Goal: Information Seeking & Learning: Learn about a topic

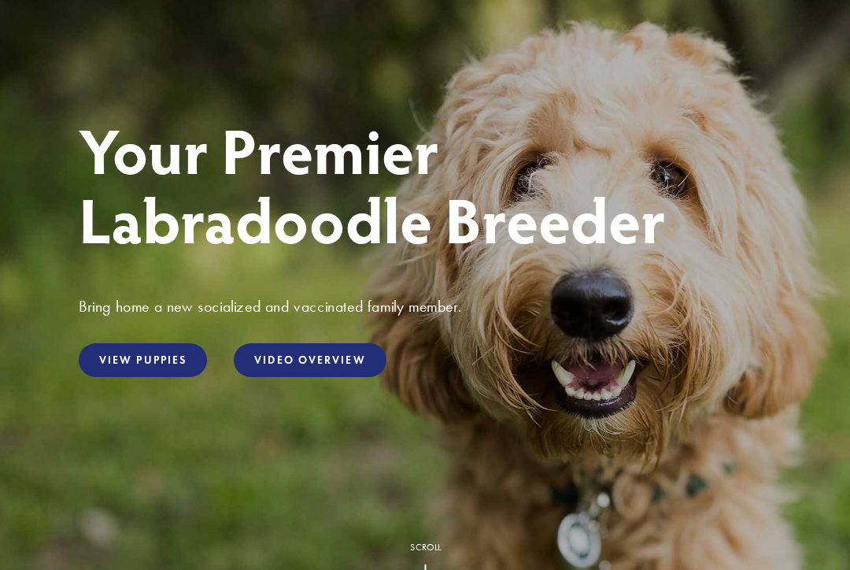
scroll to position [128, 0]
click at [122, 361] on link "View Puppies" at bounding box center [143, 359] width 128 height 34
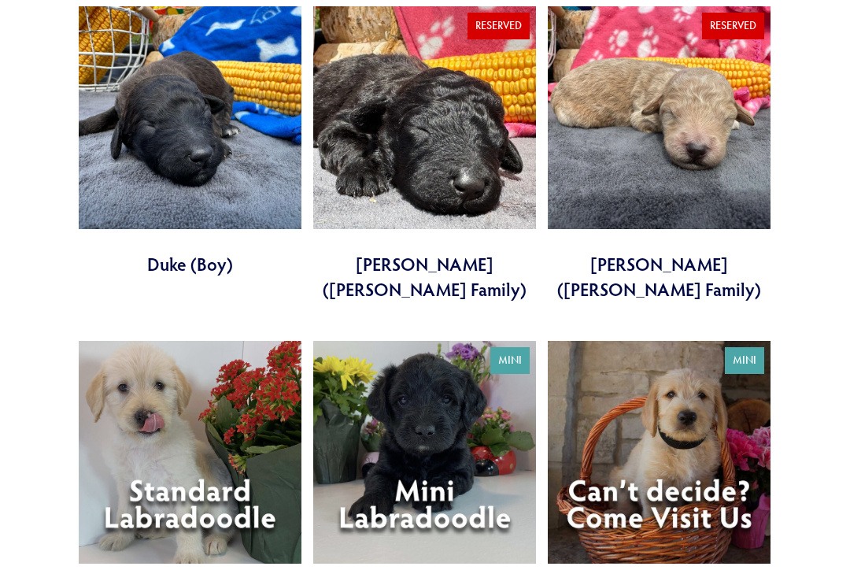
scroll to position [3867, 0]
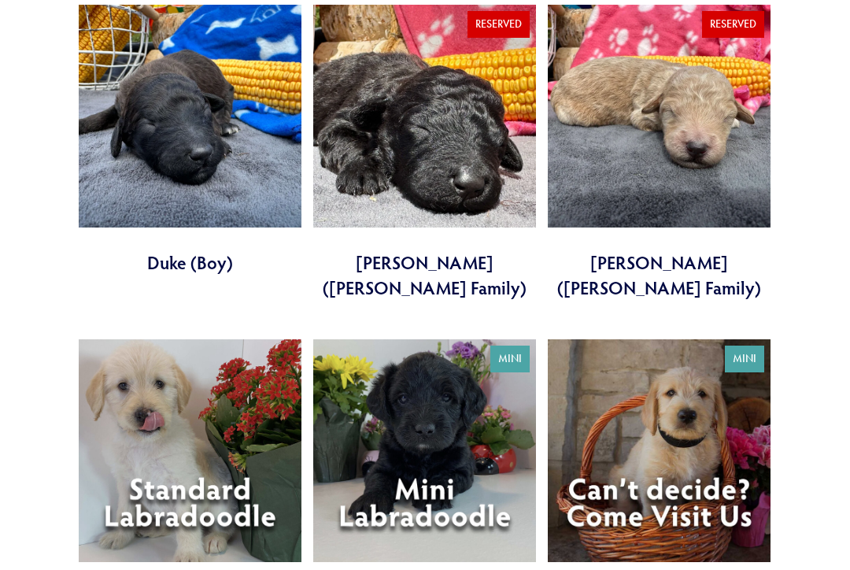
click at [461, 339] on link at bounding box center [424, 474] width 223 height 270
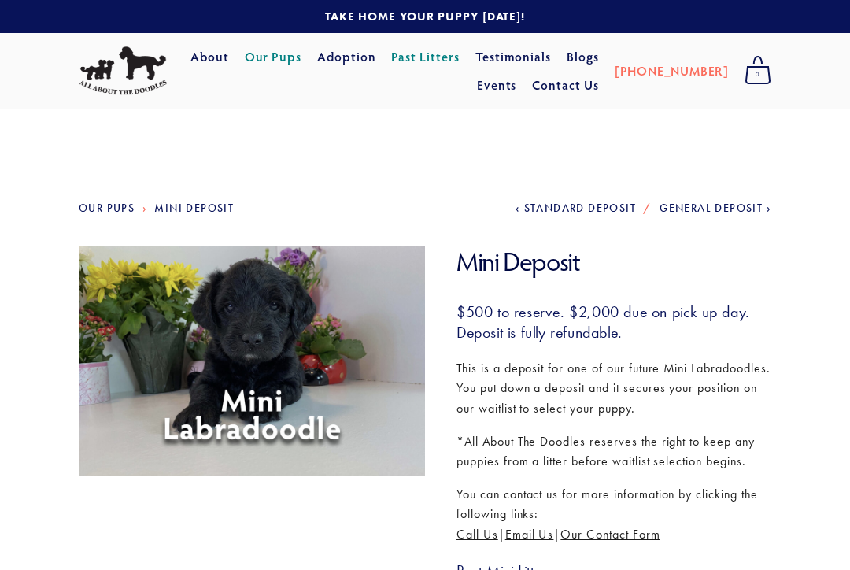
click at [302, 61] on link "Our Pups" at bounding box center [273, 56] width 57 height 28
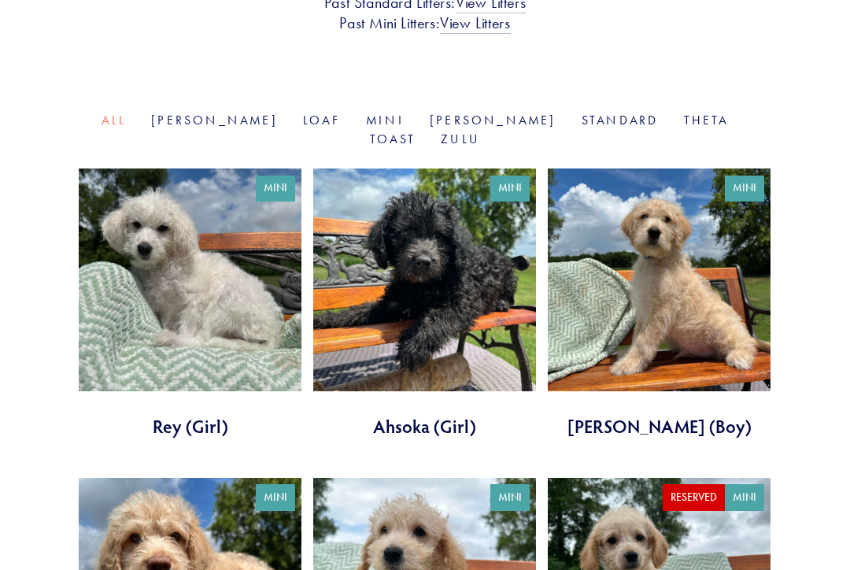
scroll to position [512, 0]
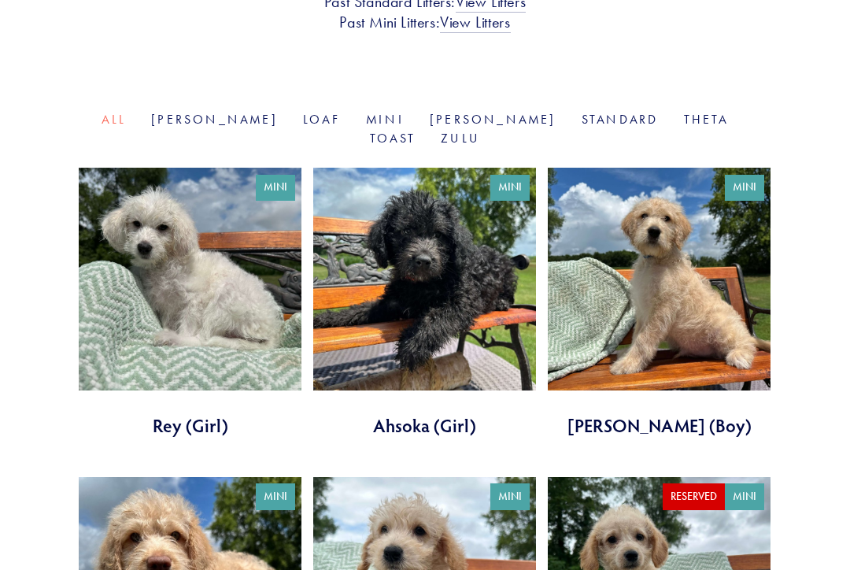
click at [199, 112] on link "[PERSON_NAME]" at bounding box center [214, 119] width 127 height 15
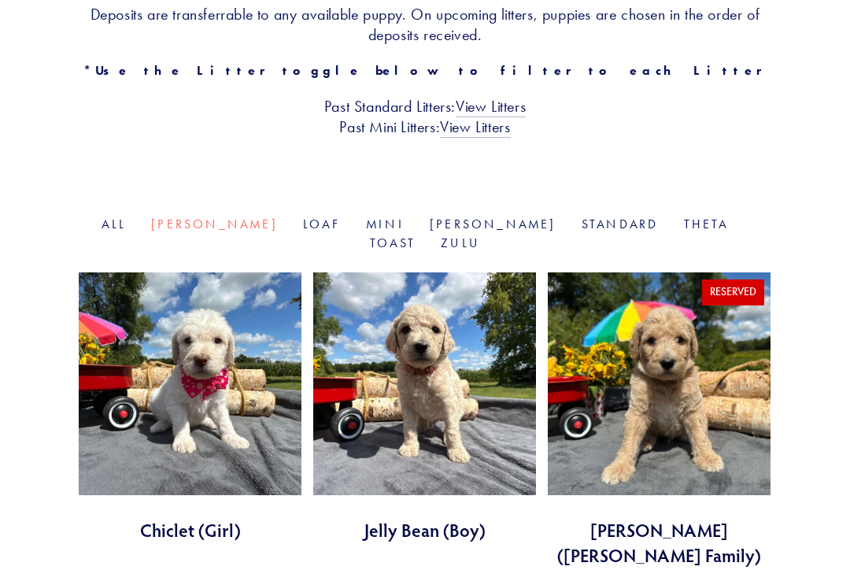
scroll to position [392, 0]
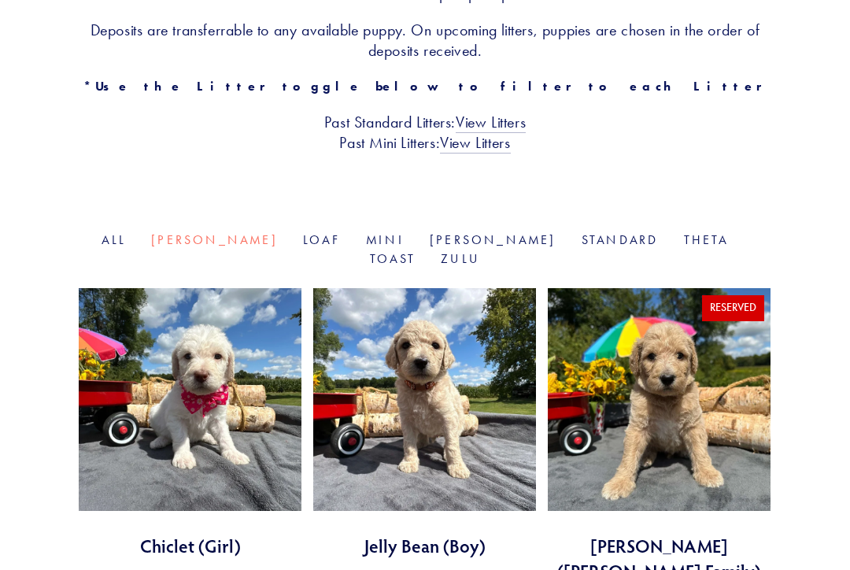
click at [303, 232] on link "Loaf" at bounding box center [322, 239] width 38 height 15
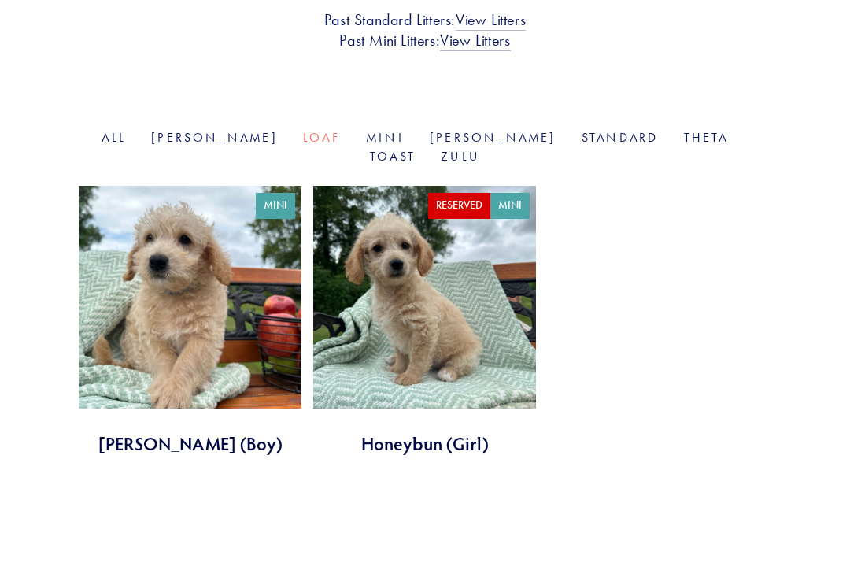
scroll to position [492, 0]
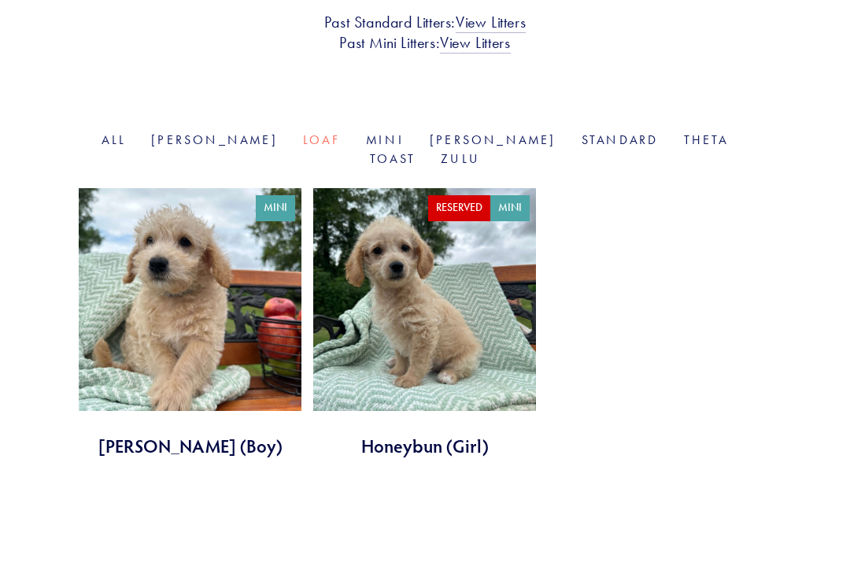
click at [366, 132] on link "Mini" at bounding box center [385, 139] width 39 height 15
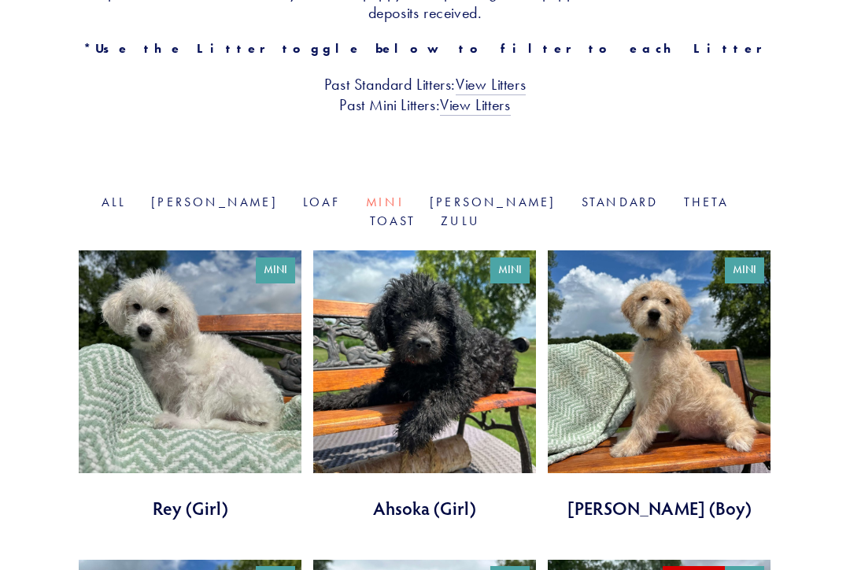
scroll to position [430, 0]
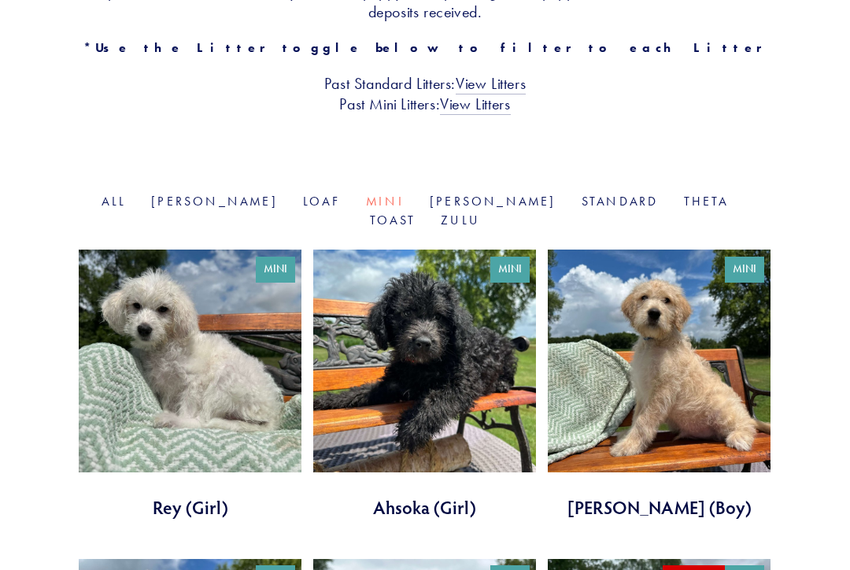
click at [430, 194] on link "[PERSON_NAME]" at bounding box center [493, 201] width 127 height 15
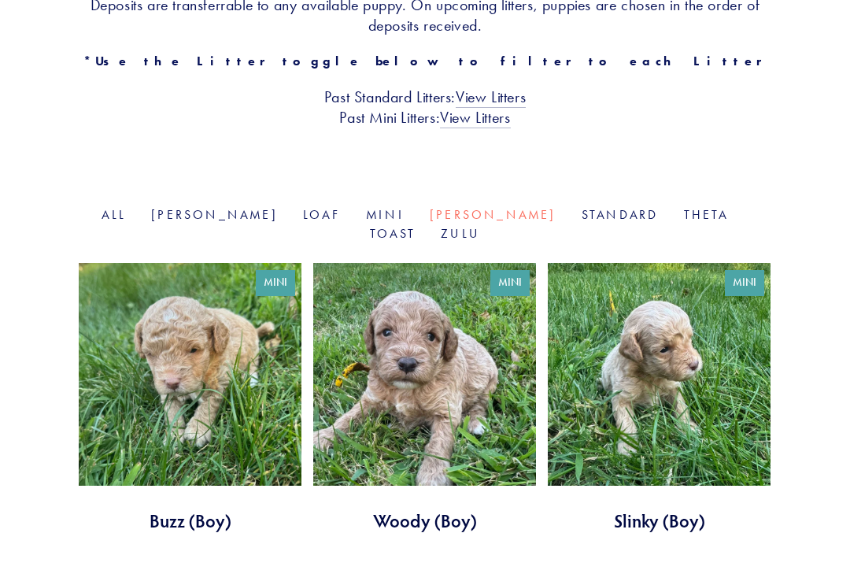
scroll to position [422, 0]
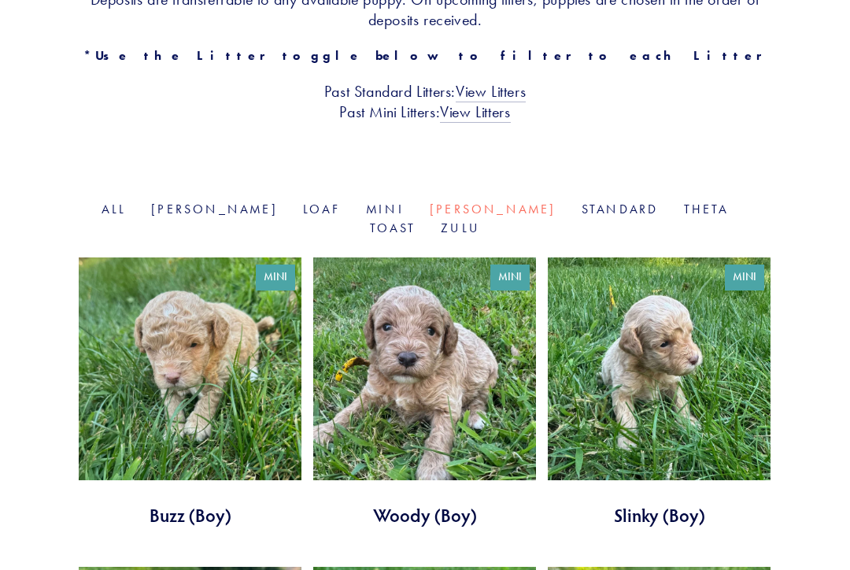
click at [581, 201] on link "Standard" at bounding box center [619, 208] width 77 height 15
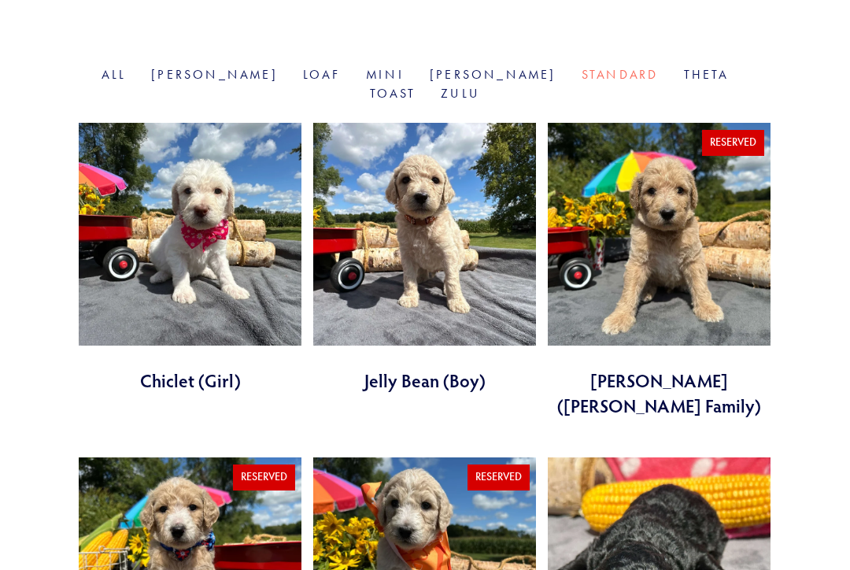
scroll to position [558, 0]
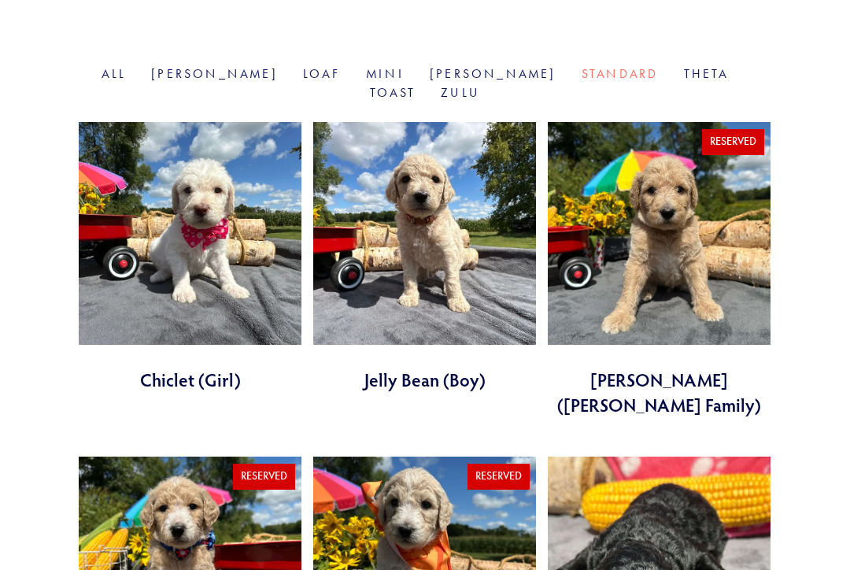
click at [684, 66] on link "Theta" at bounding box center [706, 73] width 45 height 15
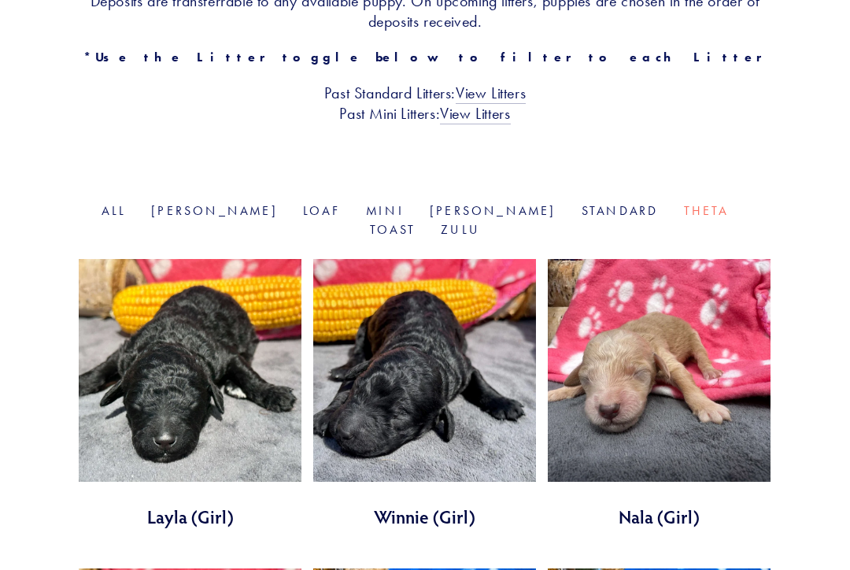
scroll to position [408, 0]
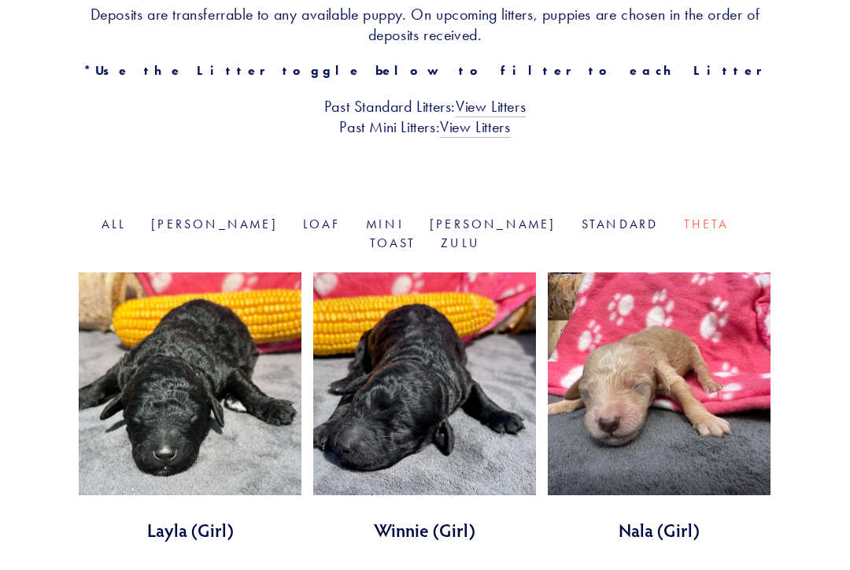
click at [415, 235] on link "Toast" at bounding box center [393, 242] width 46 height 15
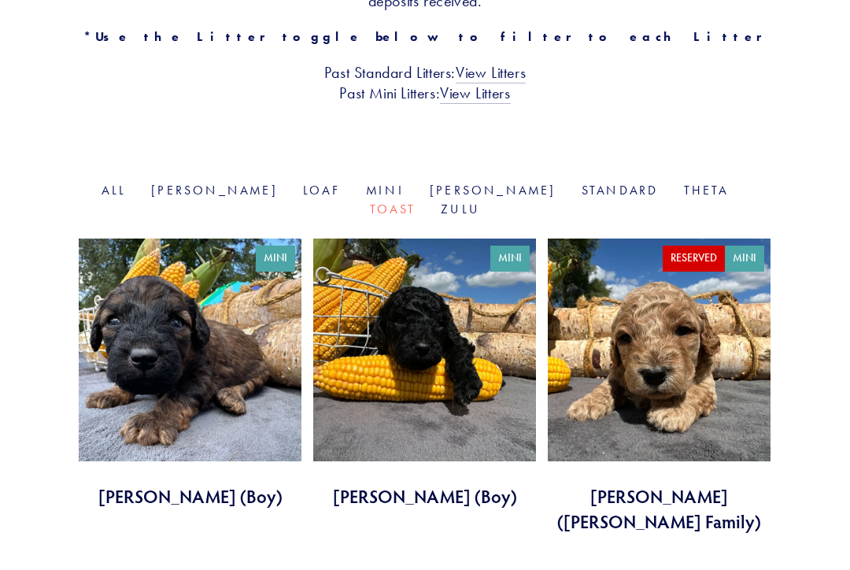
scroll to position [443, 0]
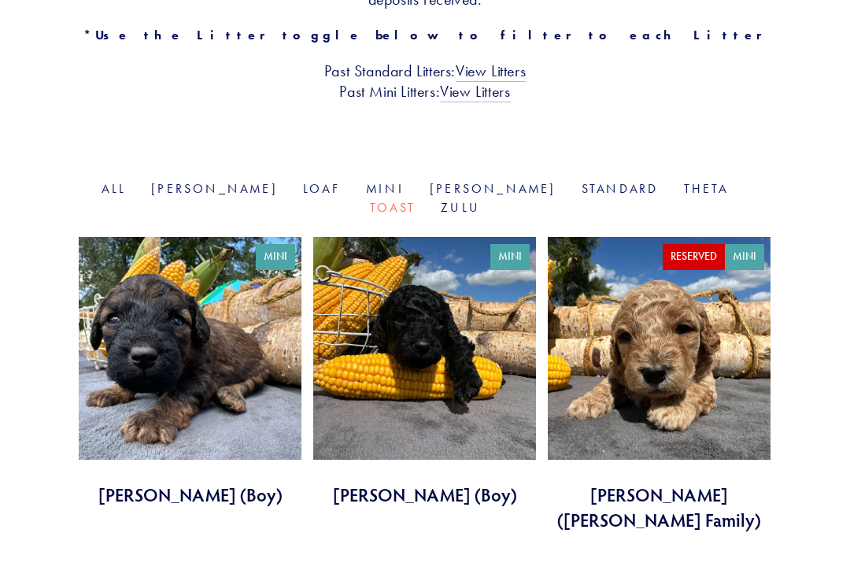
click at [725, 190] on section "Category All [PERSON_NAME] Mini [PERSON_NAME] Standard Theta Toast [GEOGRAPHIC_…" at bounding box center [425, 530] width 692 height 700
click at [480, 200] on link "Zulu" at bounding box center [460, 207] width 39 height 15
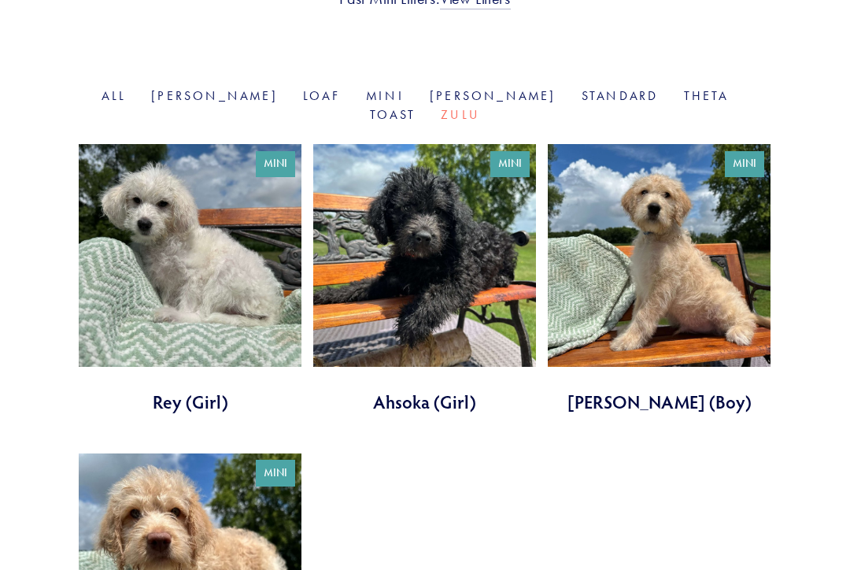
scroll to position [537, 0]
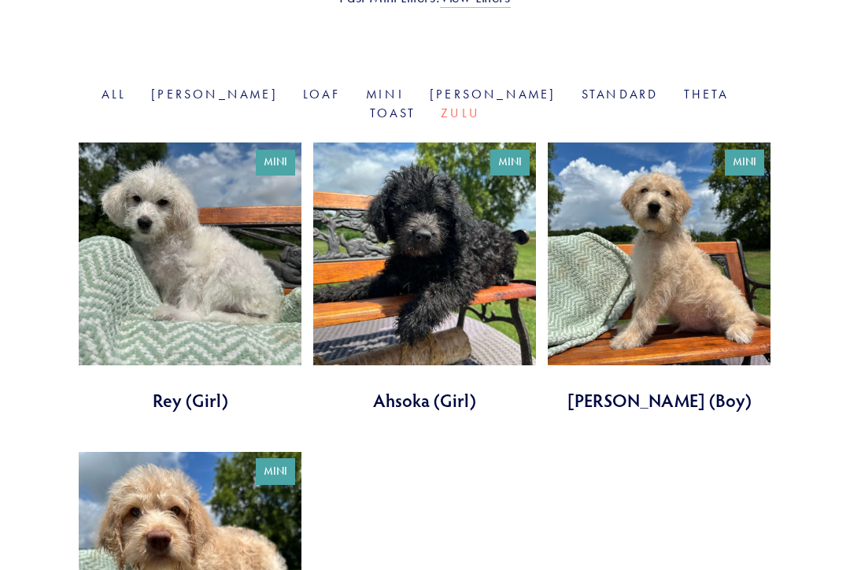
click at [689, 209] on link at bounding box center [659, 277] width 223 height 270
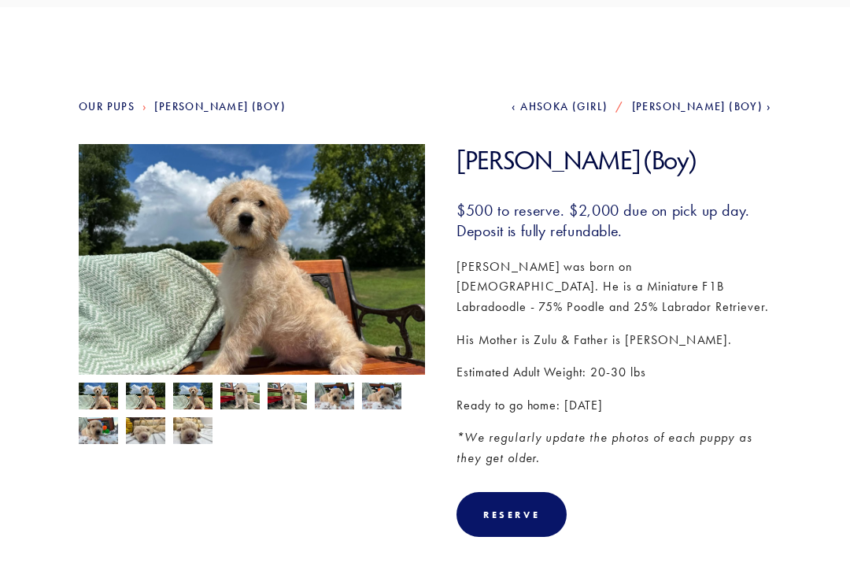
scroll to position [103, 0]
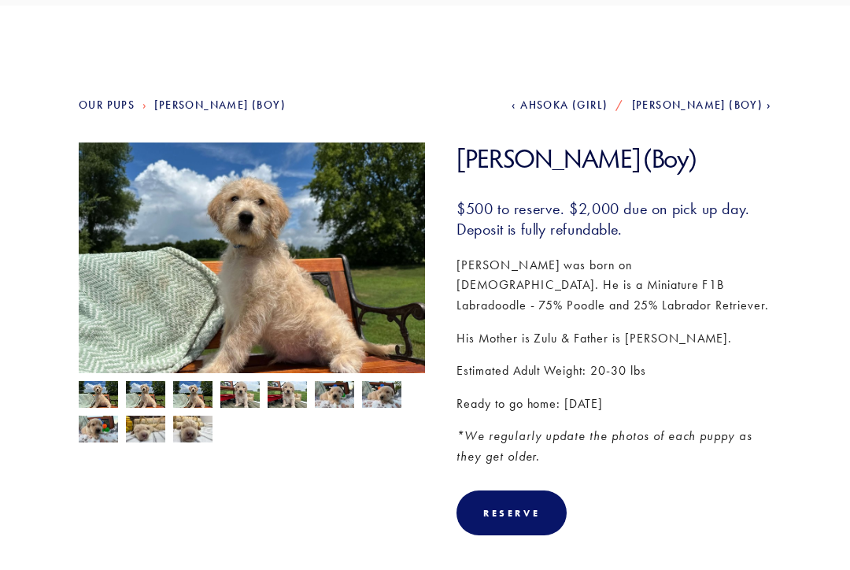
click at [246, 393] on img at bounding box center [239, 396] width 39 height 30
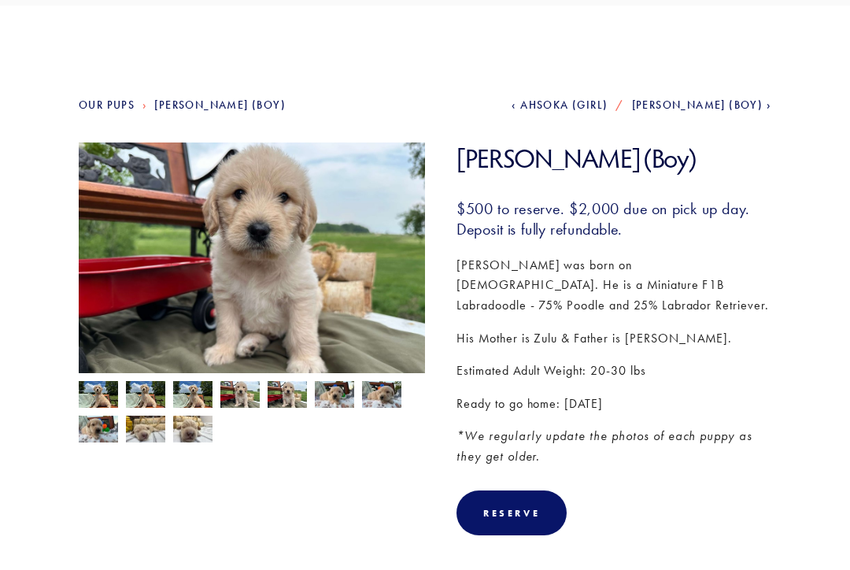
click at [275, 400] on img at bounding box center [286, 396] width 39 height 30
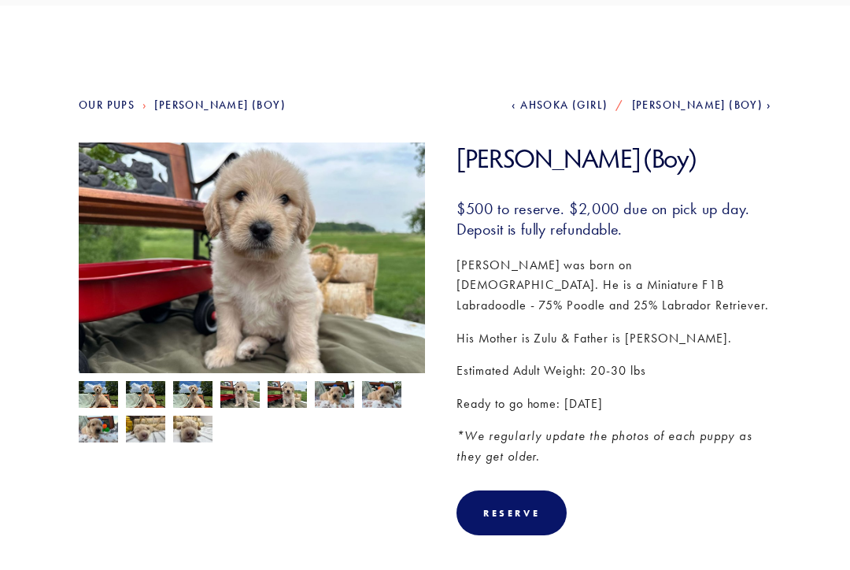
click at [322, 395] on img at bounding box center [334, 395] width 39 height 30
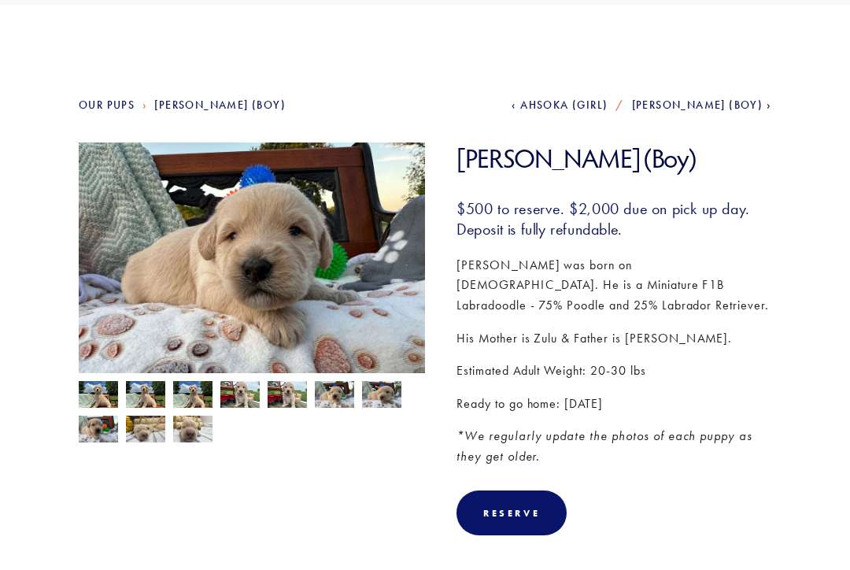
click at [367, 392] on img at bounding box center [381, 395] width 39 height 30
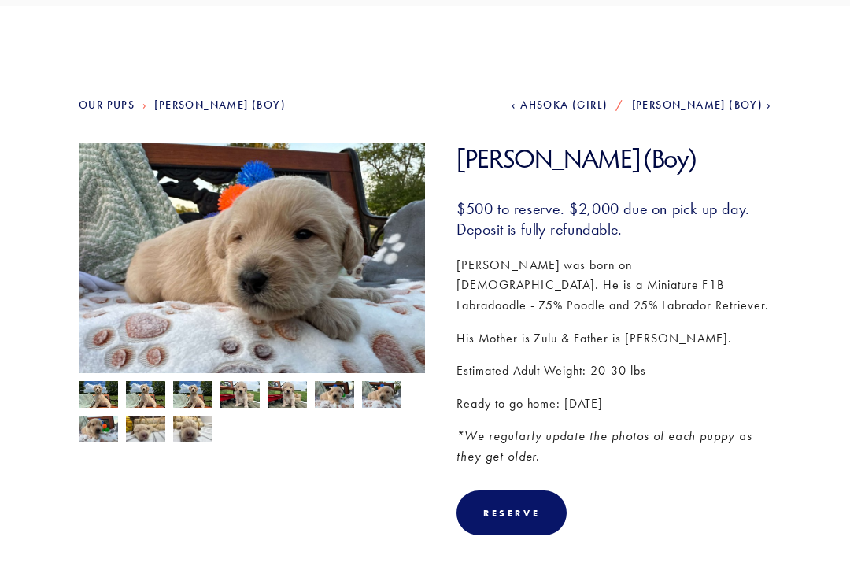
click at [109, 393] on img at bounding box center [98, 396] width 39 height 30
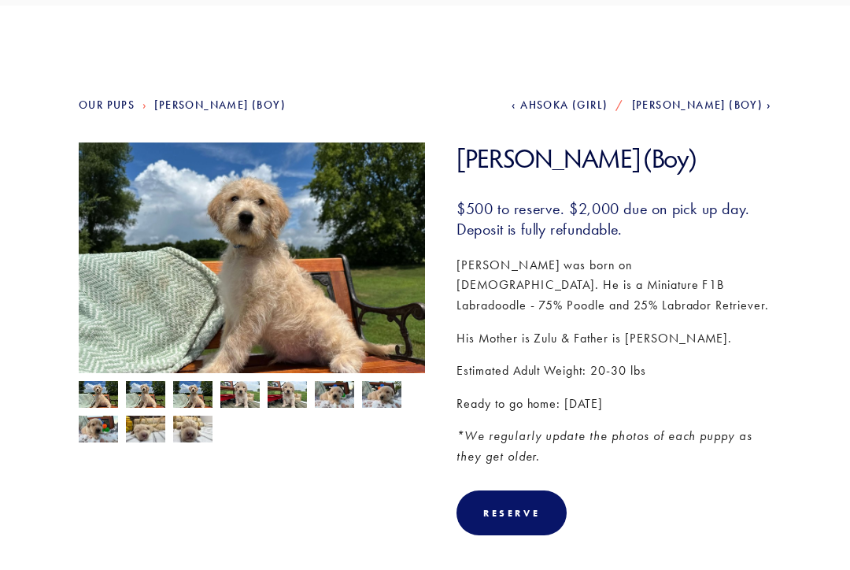
click at [289, 395] on img at bounding box center [286, 396] width 39 height 30
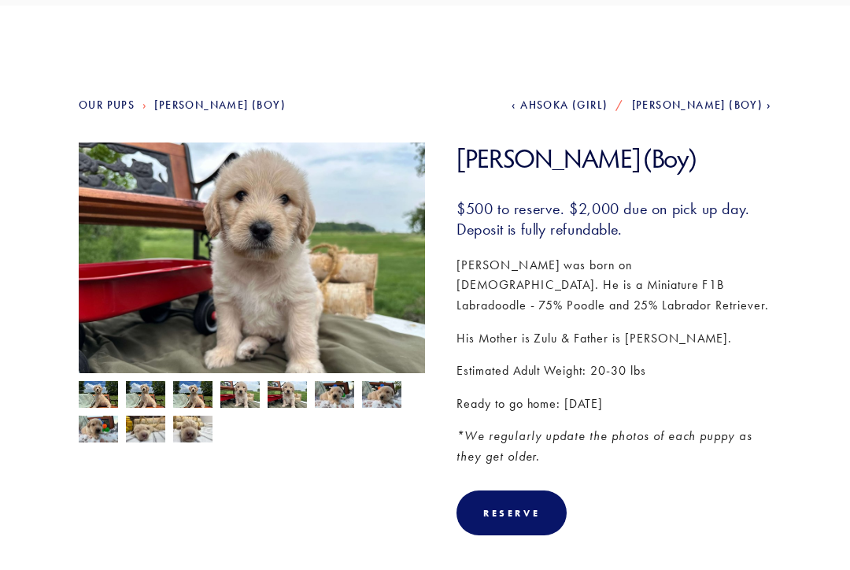
click at [327, 391] on img at bounding box center [334, 395] width 39 height 30
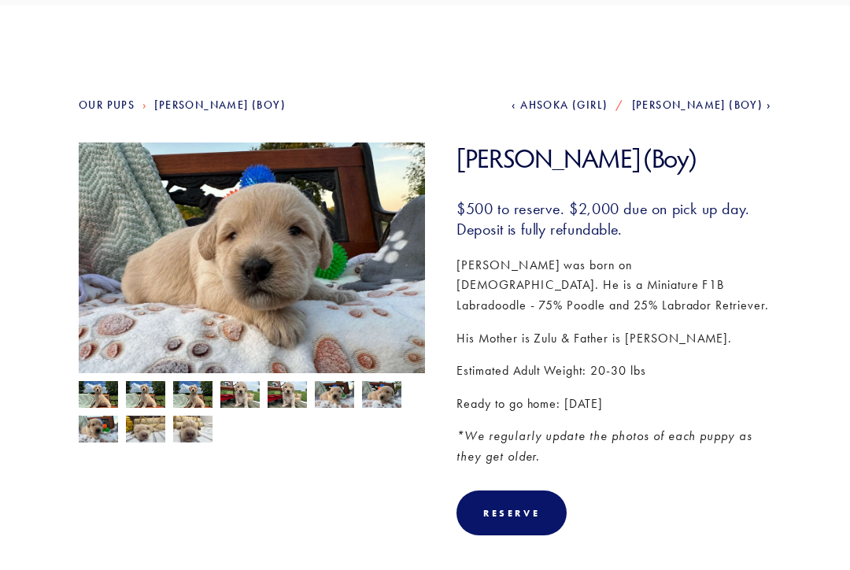
click at [201, 436] on img at bounding box center [192, 430] width 39 height 30
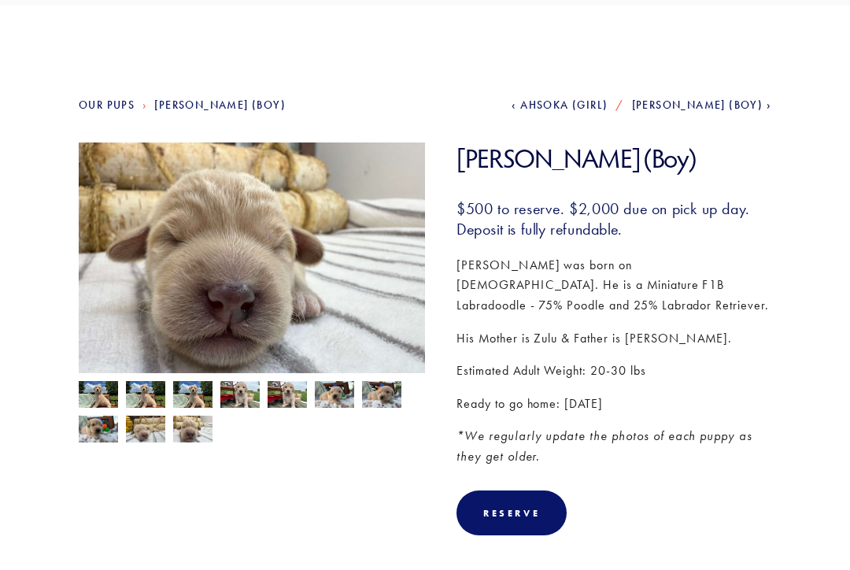
click at [150, 432] on img at bounding box center [145, 430] width 39 height 30
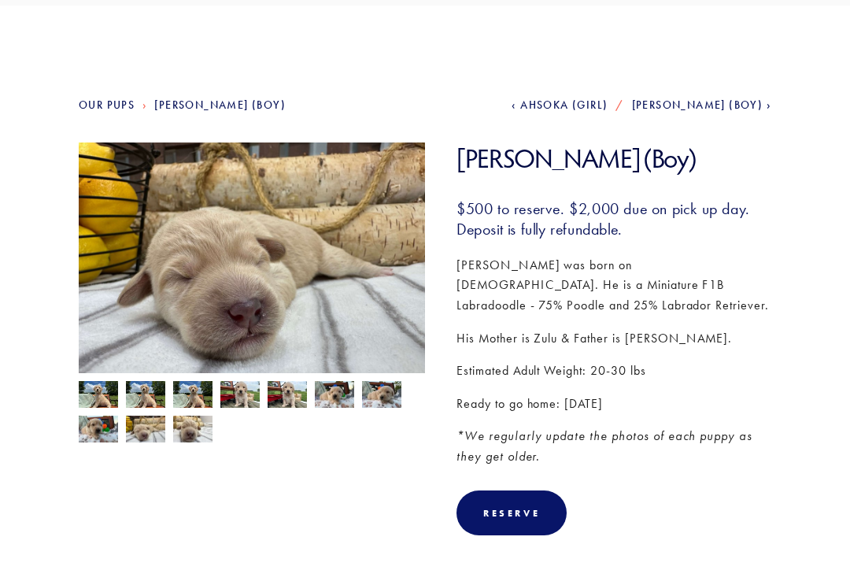
click at [98, 428] on img at bounding box center [98, 430] width 39 height 30
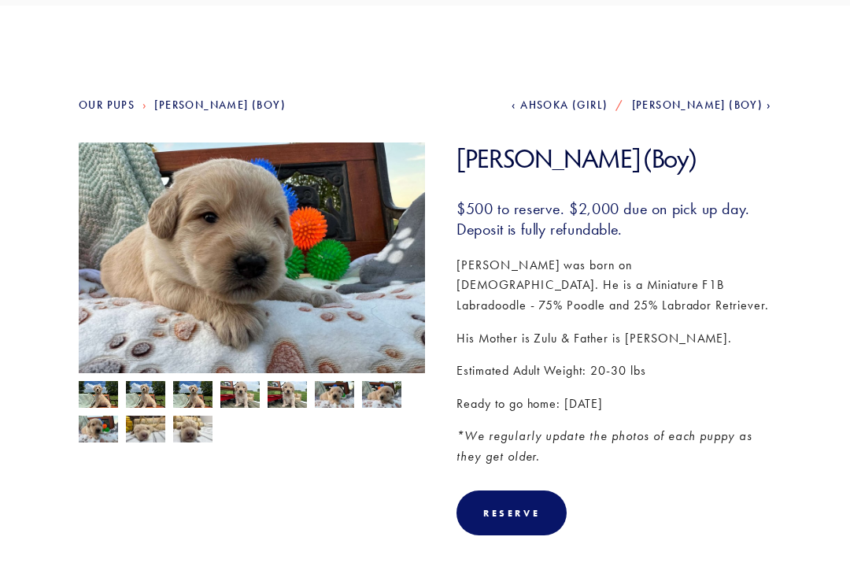
click at [386, 394] on img at bounding box center [381, 395] width 39 height 30
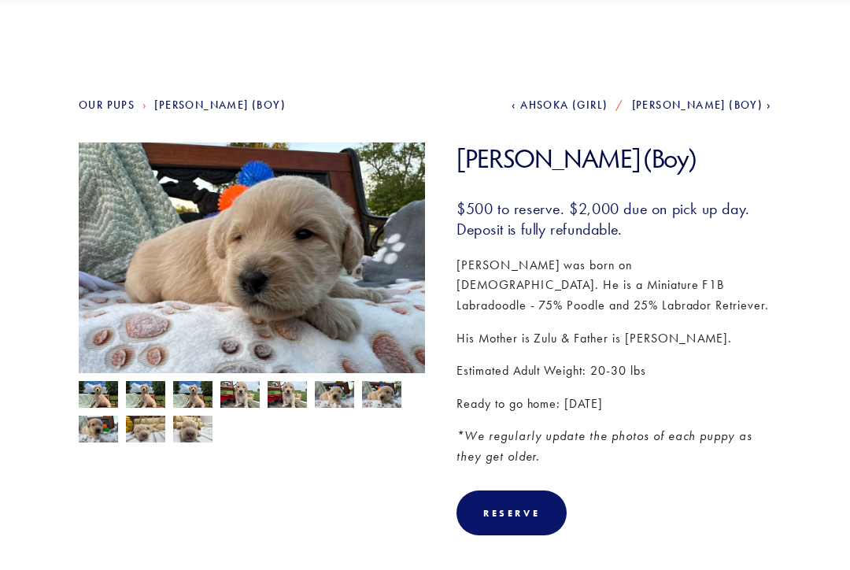
click at [327, 397] on img at bounding box center [334, 395] width 39 height 30
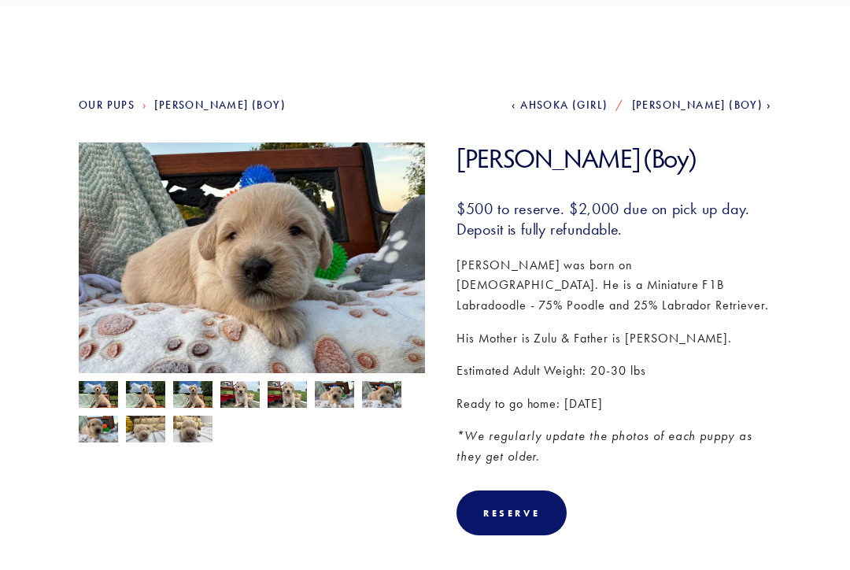
click at [280, 399] on img at bounding box center [286, 396] width 39 height 30
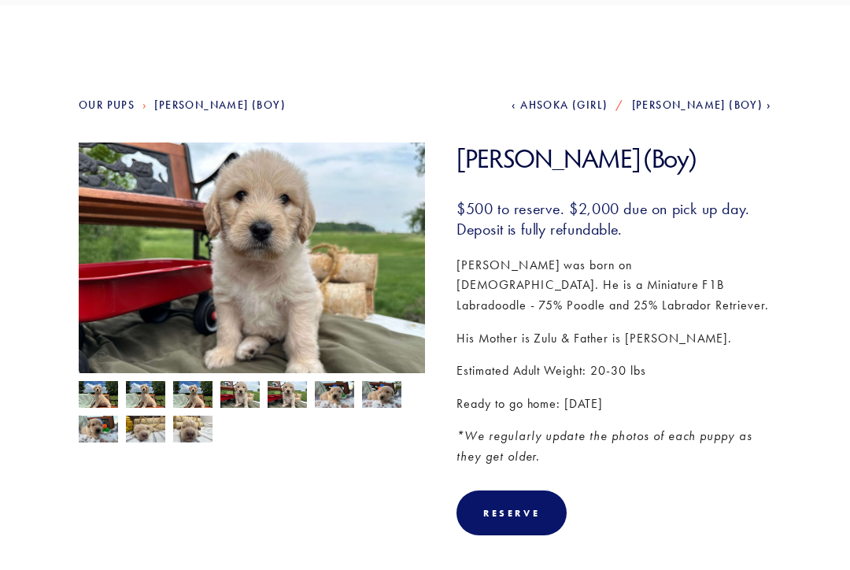
click at [237, 386] on img at bounding box center [239, 396] width 39 height 30
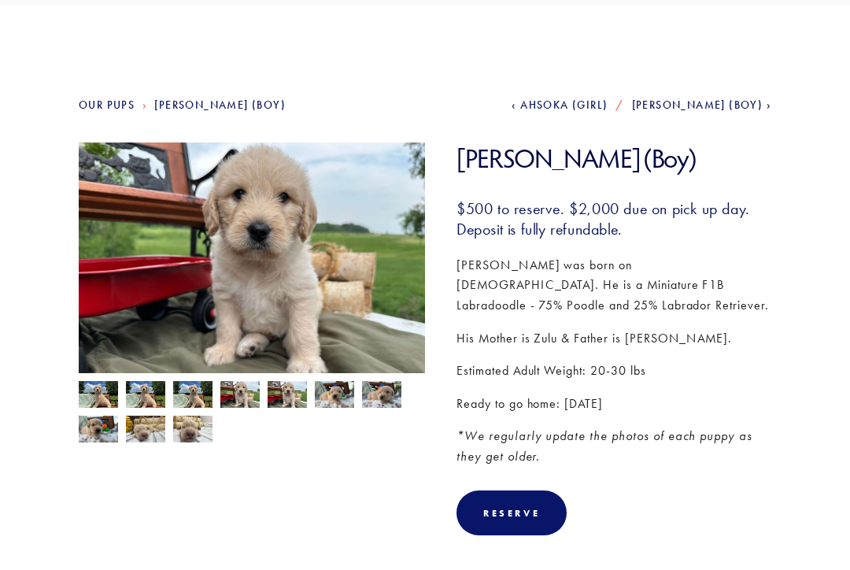
click at [191, 387] on img at bounding box center [192, 396] width 39 height 30
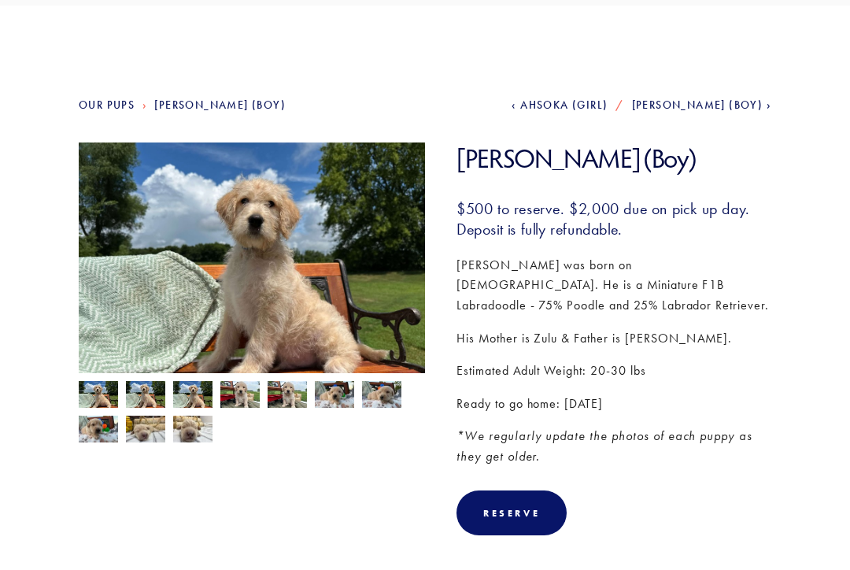
click at [152, 395] on img at bounding box center [145, 396] width 39 height 30
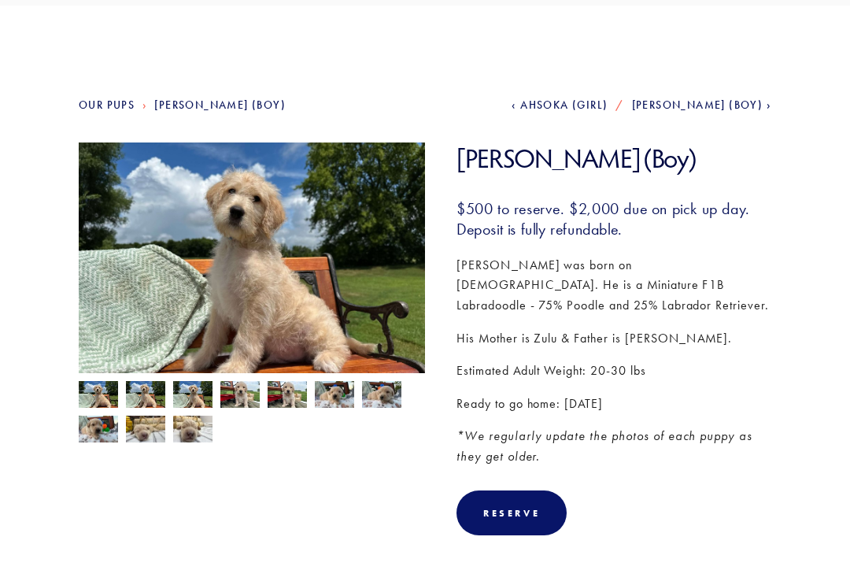
click at [96, 398] on img at bounding box center [98, 396] width 39 height 30
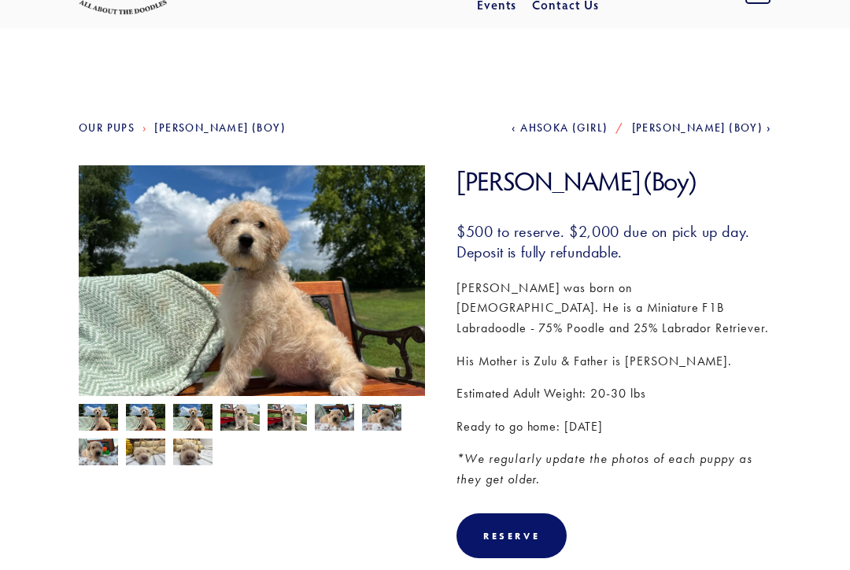
scroll to position [0, 0]
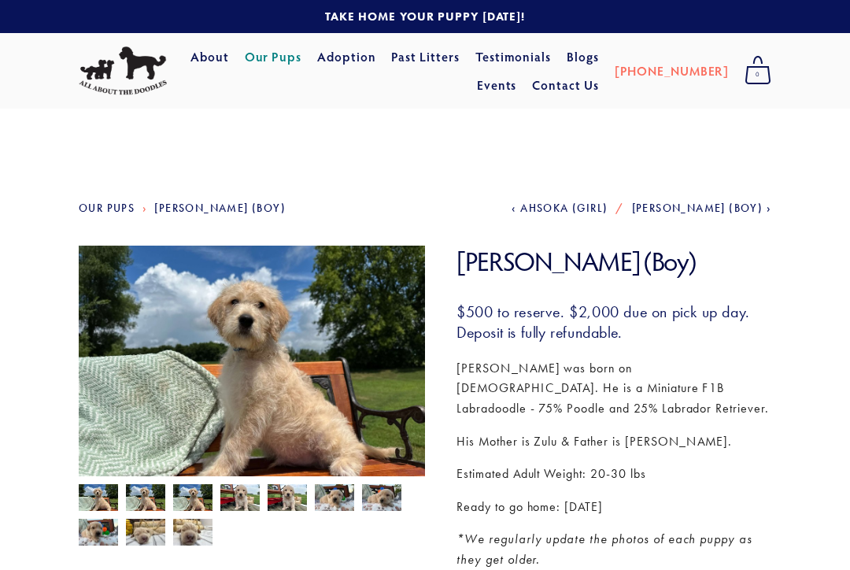
click at [302, 63] on link "Our Pups" at bounding box center [273, 56] width 57 height 28
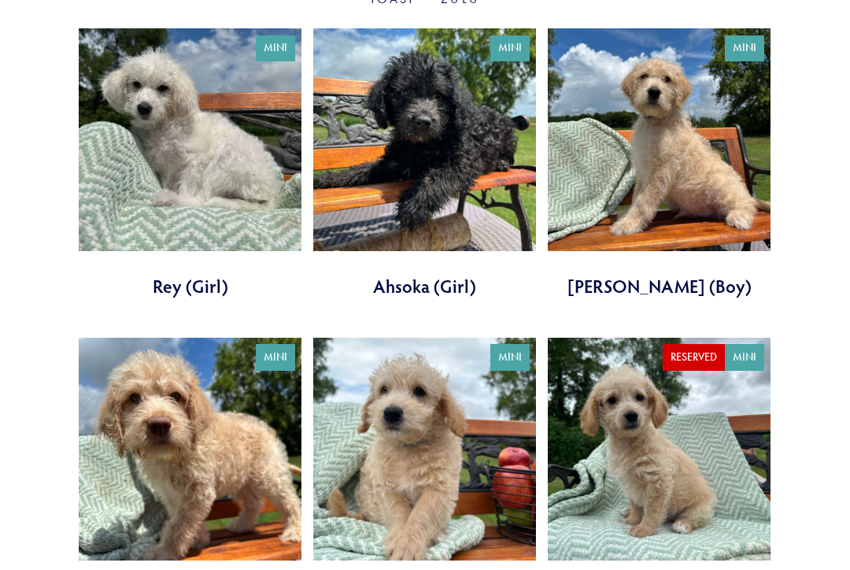
scroll to position [655, 0]
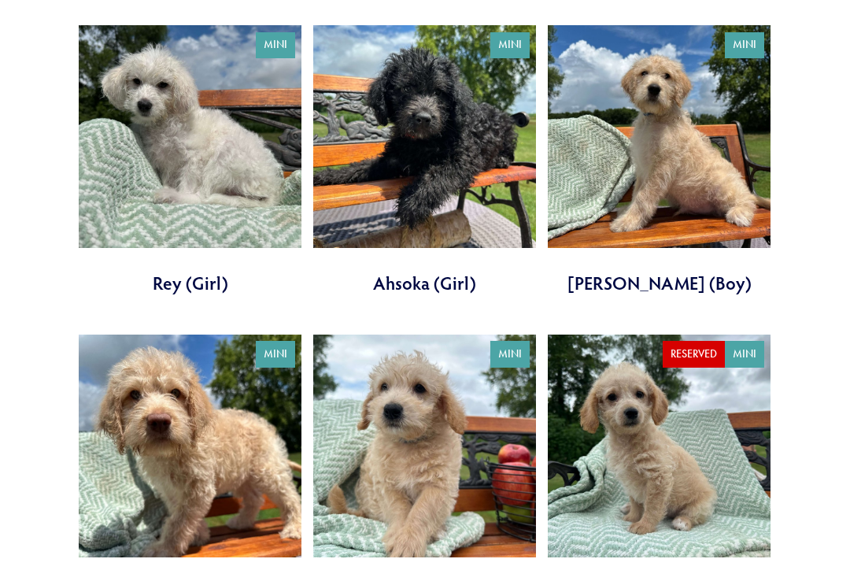
click at [720, 130] on link at bounding box center [659, 160] width 223 height 270
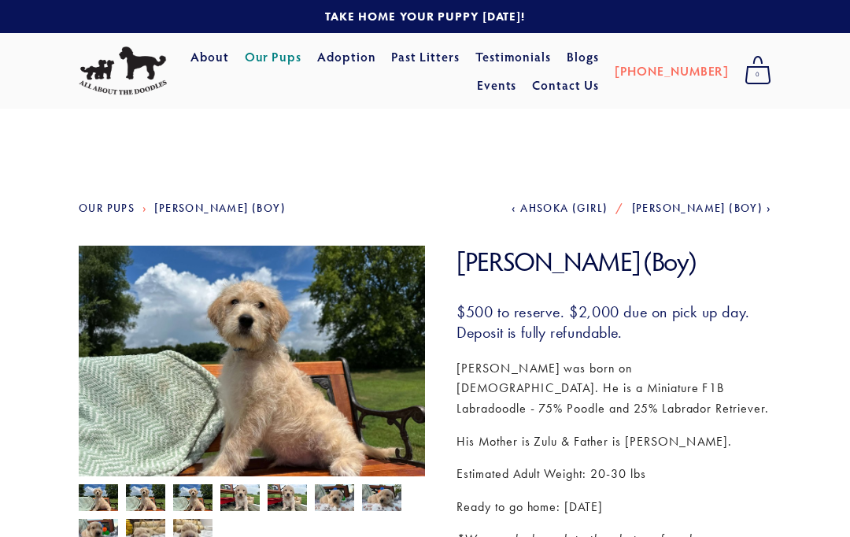
click at [703, 215] on span "[PERSON_NAME] (Boy)" at bounding box center [697, 207] width 131 height 13
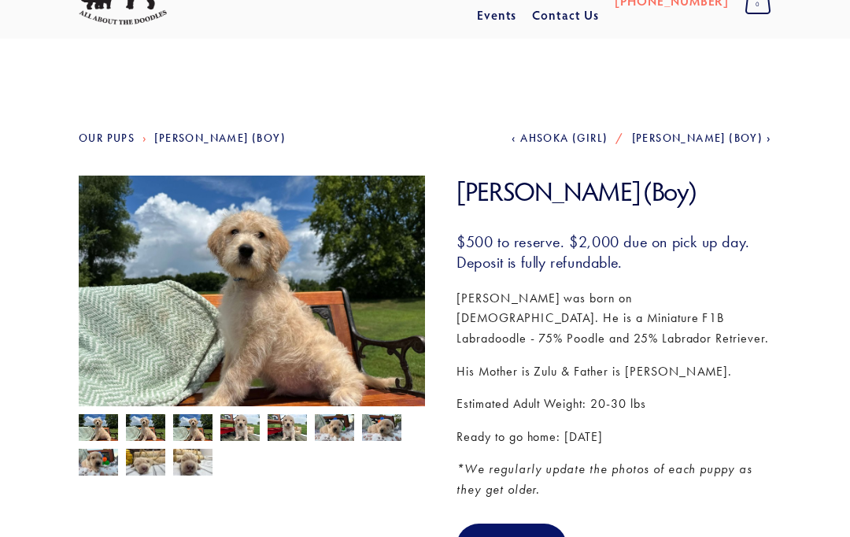
scroll to position [66, 0]
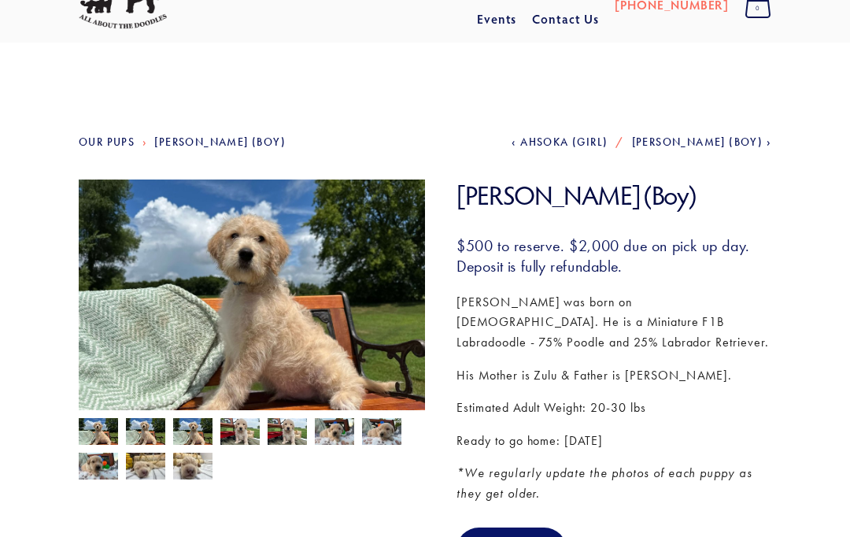
click at [701, 144] on span "[PERSON_NAME] (Boy)" at bounding box center [697, 141] width 131 height 13
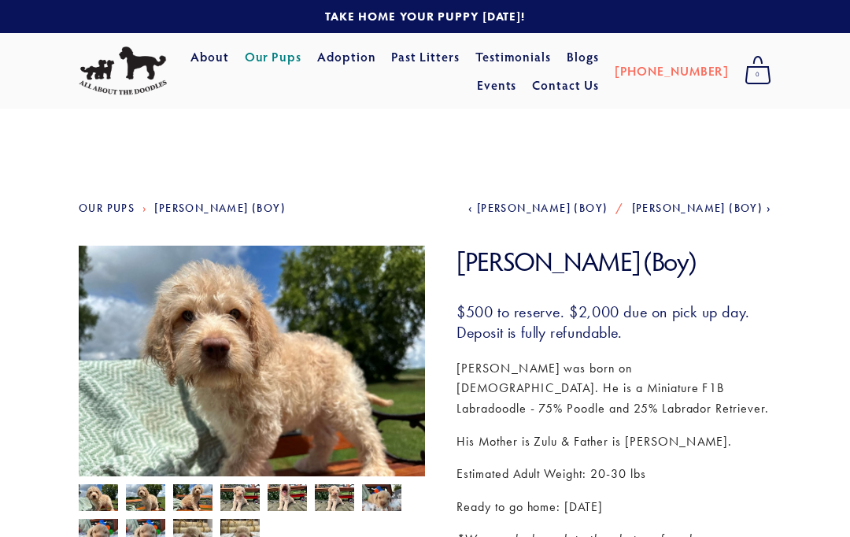
click at [751, 215] on span "[PERSON_NAME] (Boy)" at bounding box center [697, 207] width 131 height 13
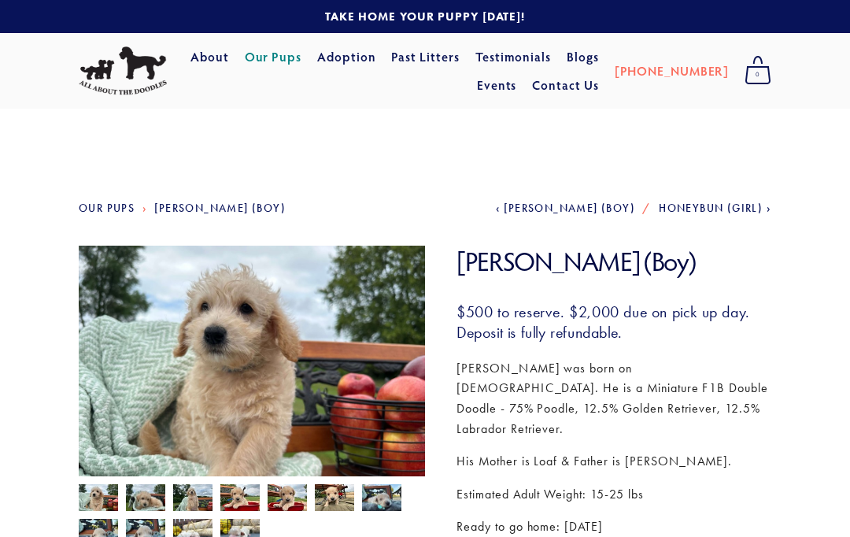
click at [750, 212] on span "Honeybun (Girl)" at bounding box center [711, 207] width 104 height 13
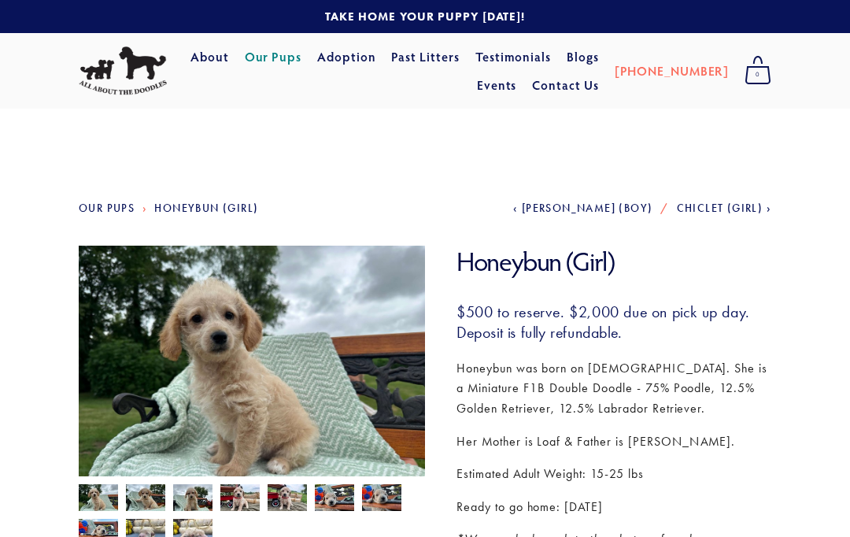
click at [629, 214] on span "[PERSON_NAME] (Boy)" at bounding box center [587, 207] width 131 height 13
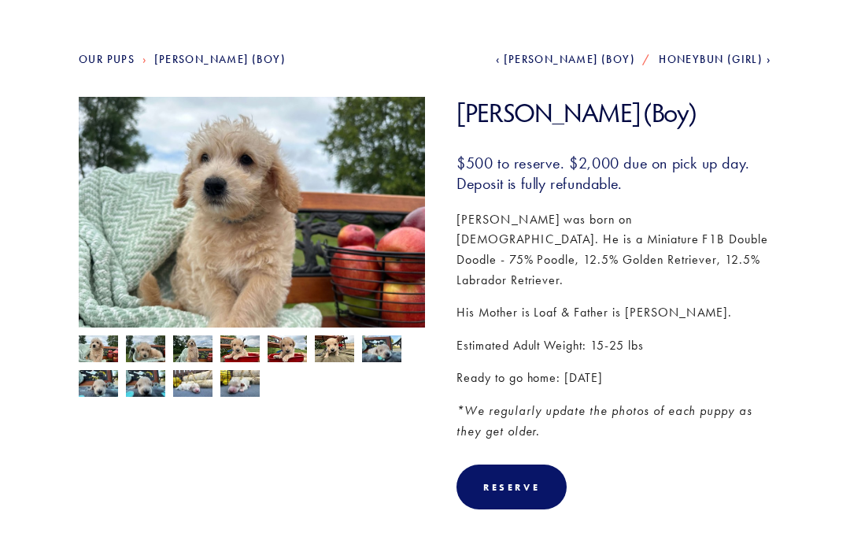
scroll to position [155, 0]
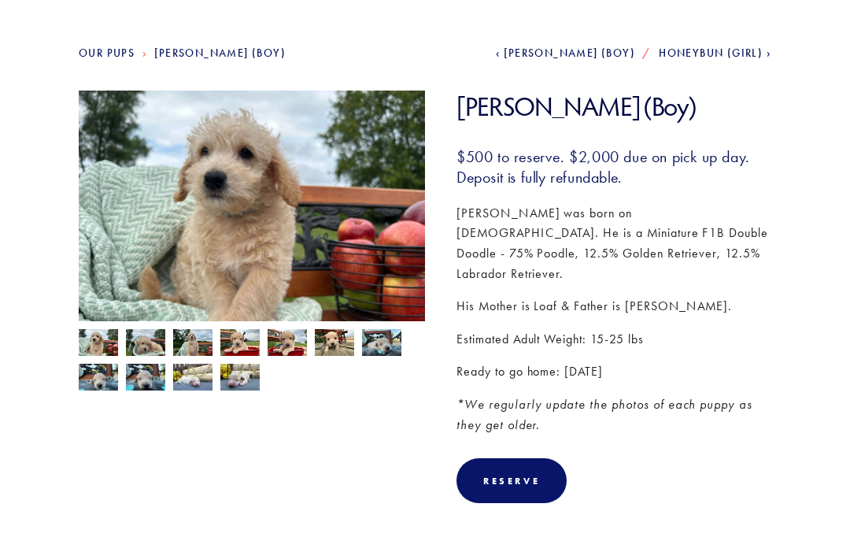
click at [249, 376] on img at bounding box center [239, 378] width 39 height 30
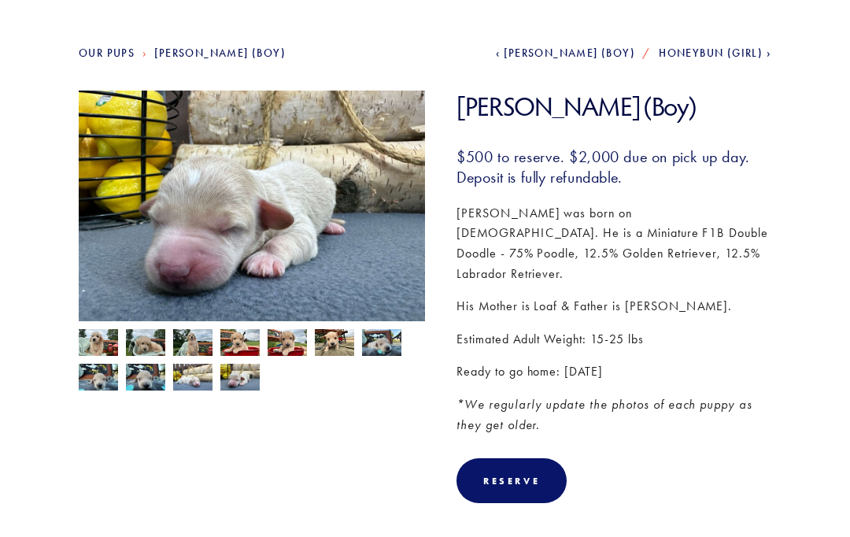
click at [197, 380] on img at bounding box center [192, 378] width 39 height 30
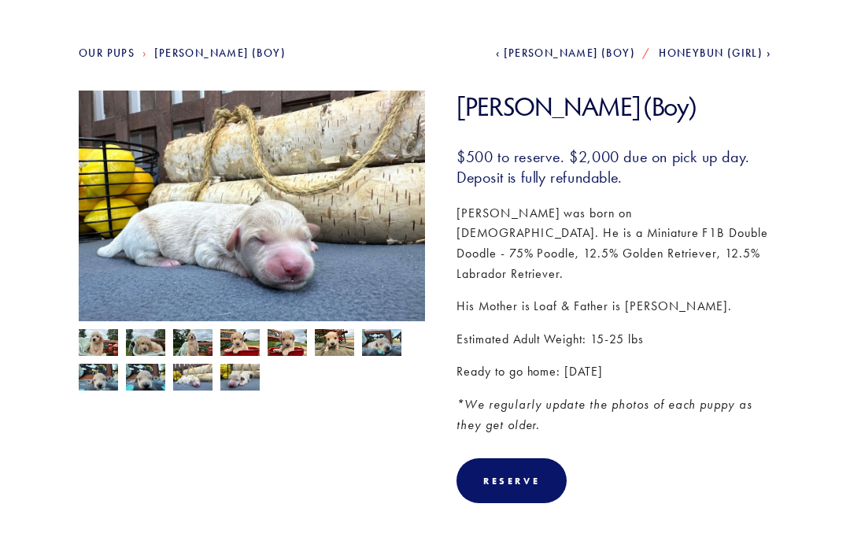
click at [157, 382] on img at bounding box center [145, 378] width 39 height 30
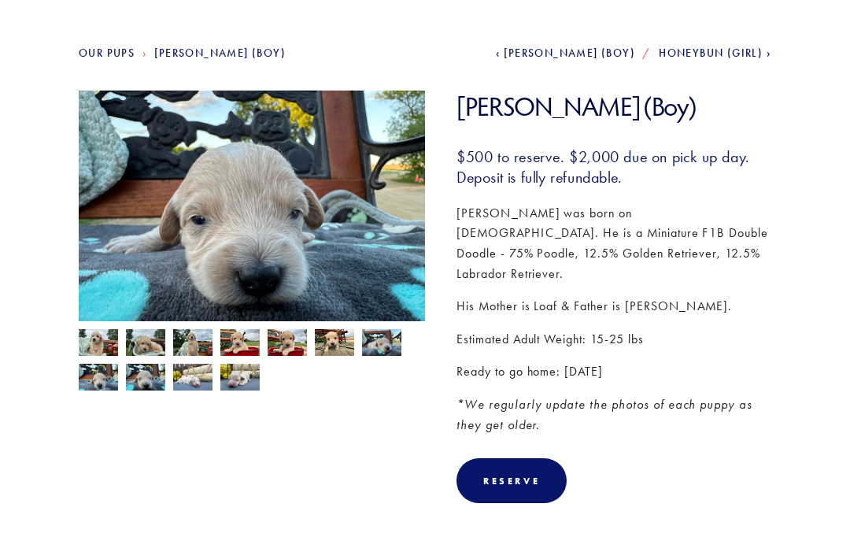
click at [98, 375] on img at bounding box center [98, 378] width 39 height 30
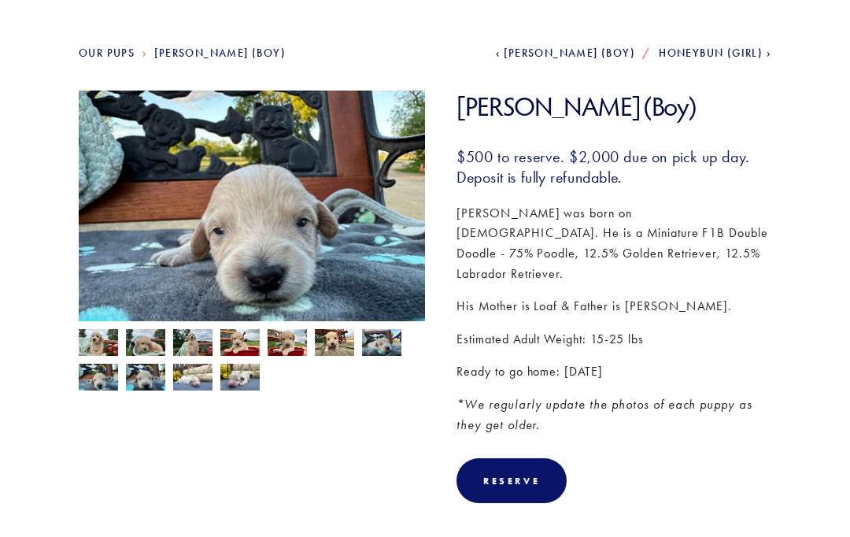
click at [391, 345] on img at bounding box center [381, 343] width 39 height 30
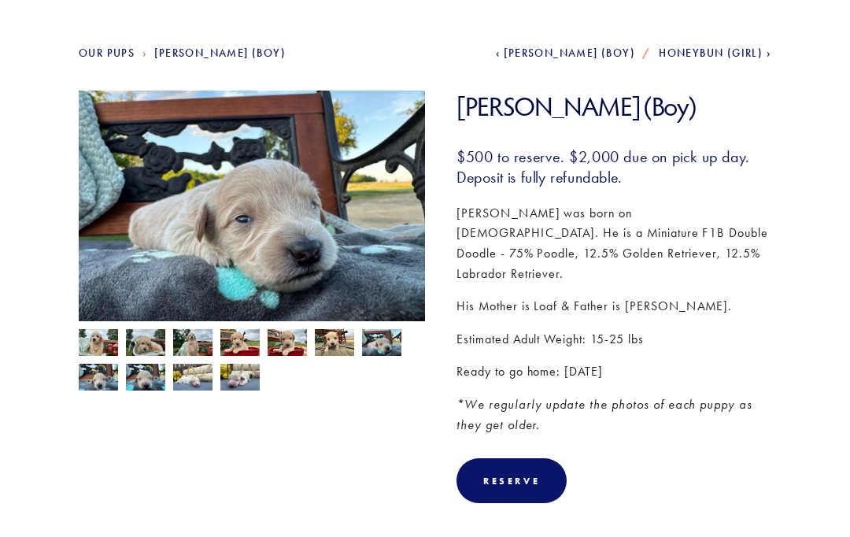
click at [337, 342] on img at bounding box center [334, 344] width 39 height 30
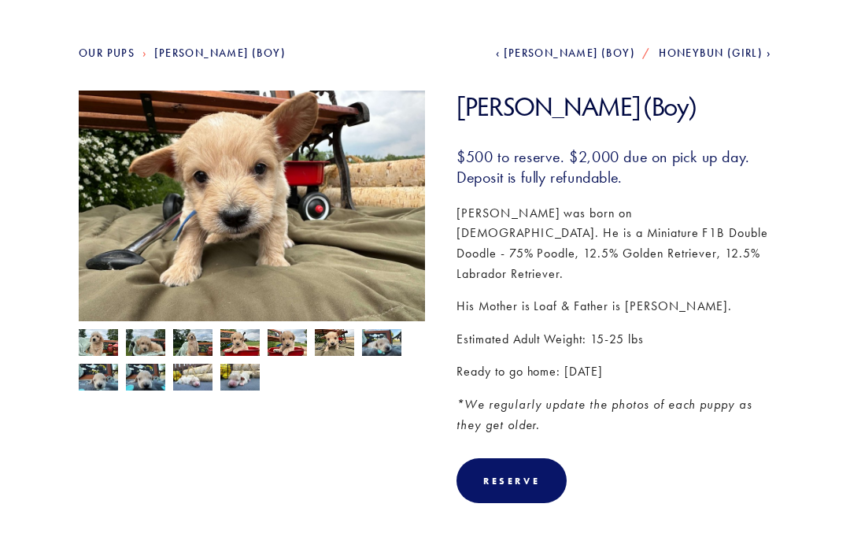
click at [301, 338] on img at bounding box center [286, 344] width 39 height 30
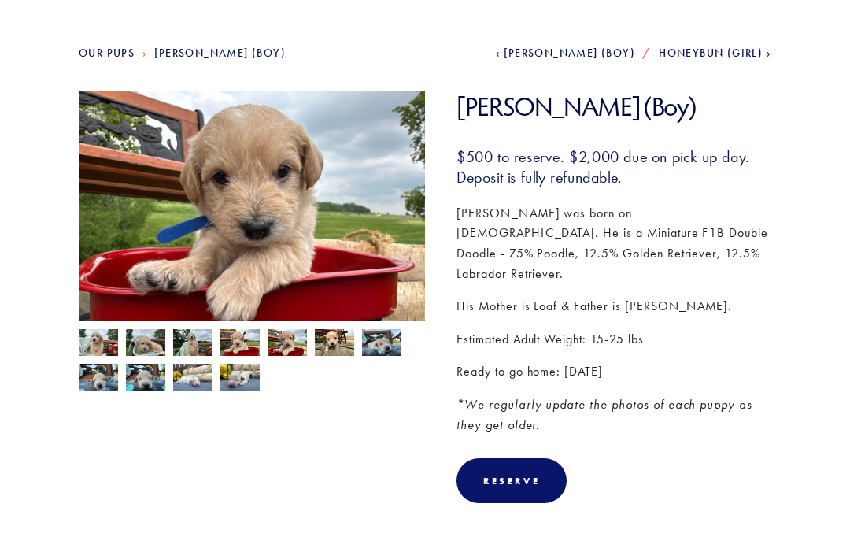
click at [244, 343] on img at bounding box center [239, 344] width 39 height 30
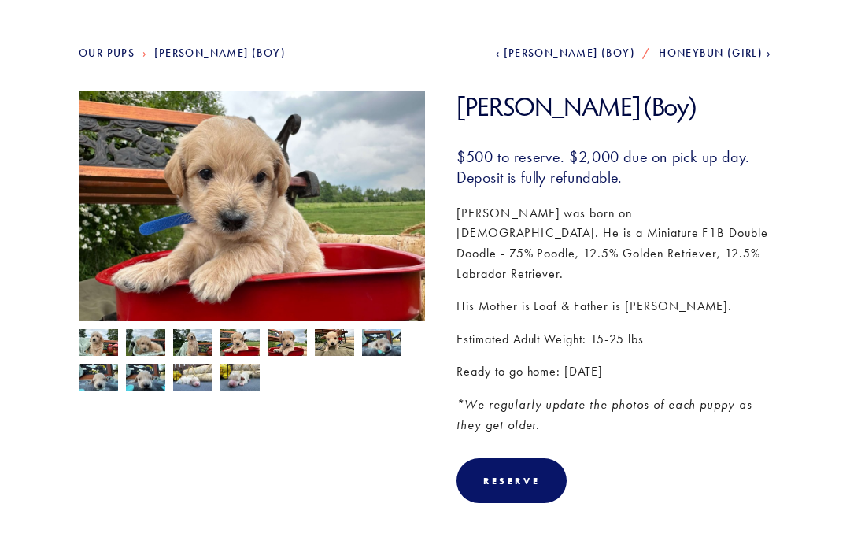
click at [201, 343] on img at bounding box center [192, 344] width 39 height 30
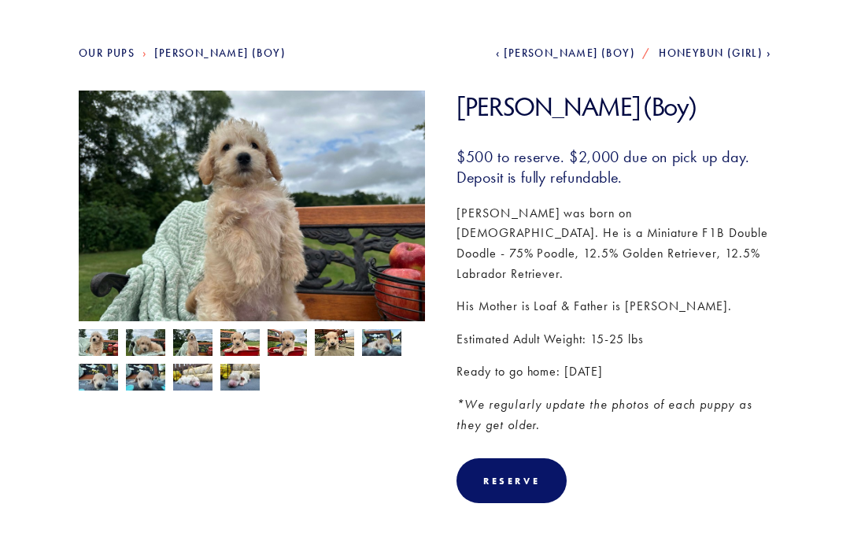
click at [150, 341] on img at bounding box center [145, 343] width 39 height 30
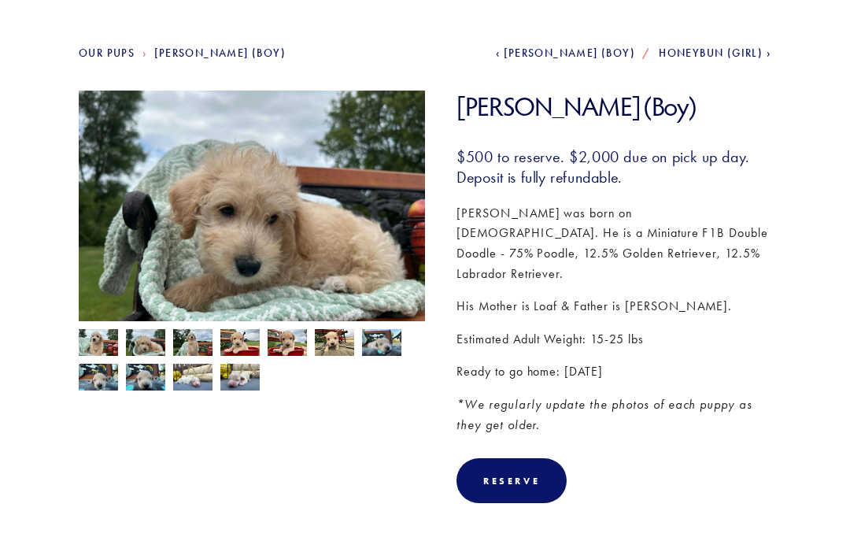
click at [94, 348] on img at bounding box center [98, 344] width 39 height 30
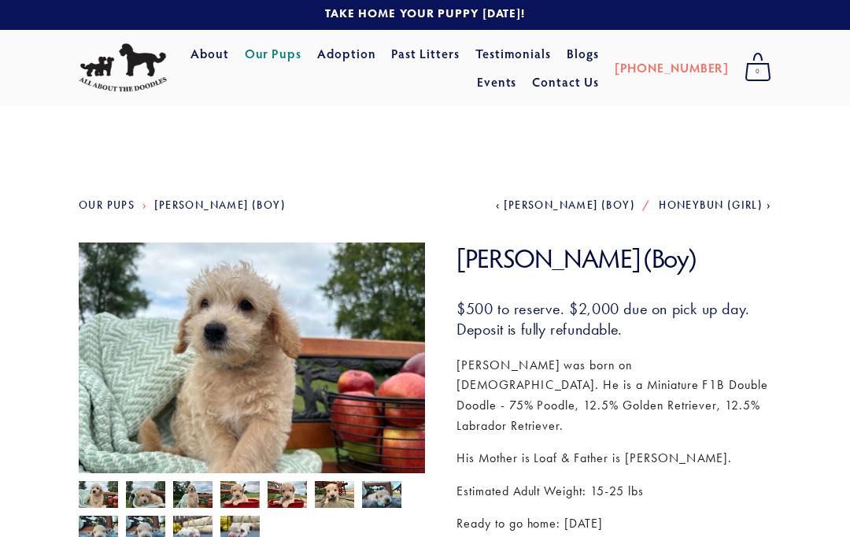
scroll to position [0, 0]
